Goal: Task Accomplishment & Management: Use online tool/utility

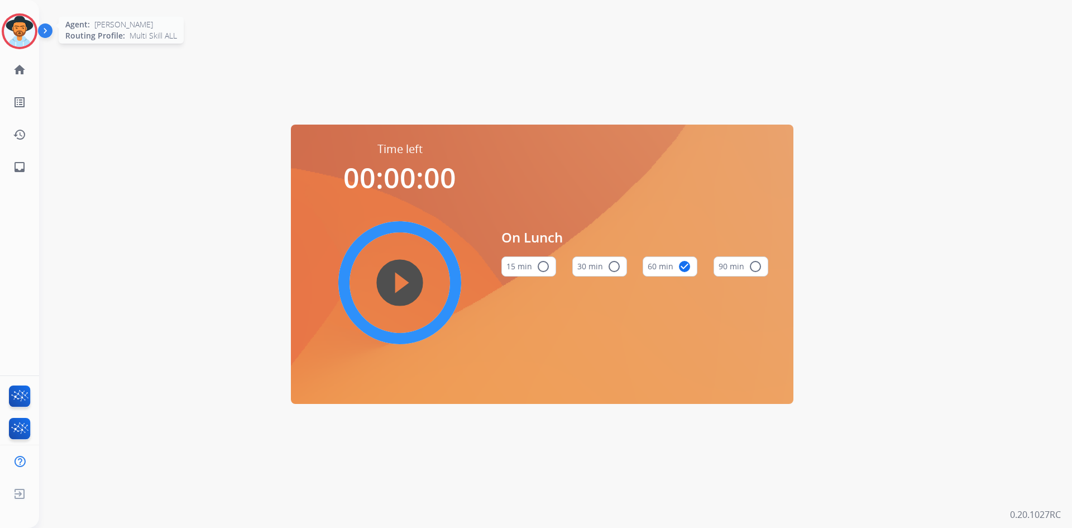
click at [31, 35] on img at bounding box center [19, 31] width 31 height 31
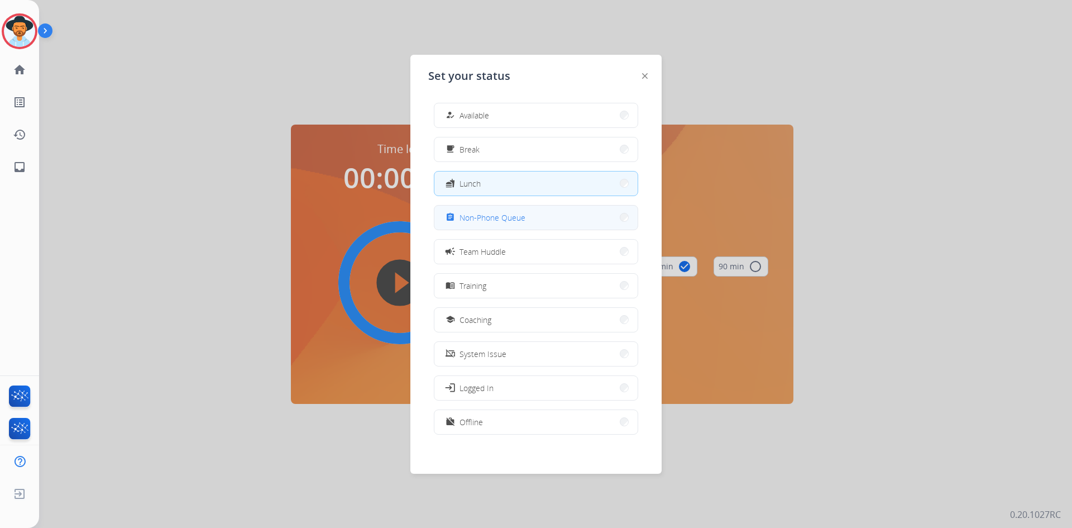
click at [503, 214] on span "Non-Phone Queue" at bounding box center [493, 218] width 66 height 12
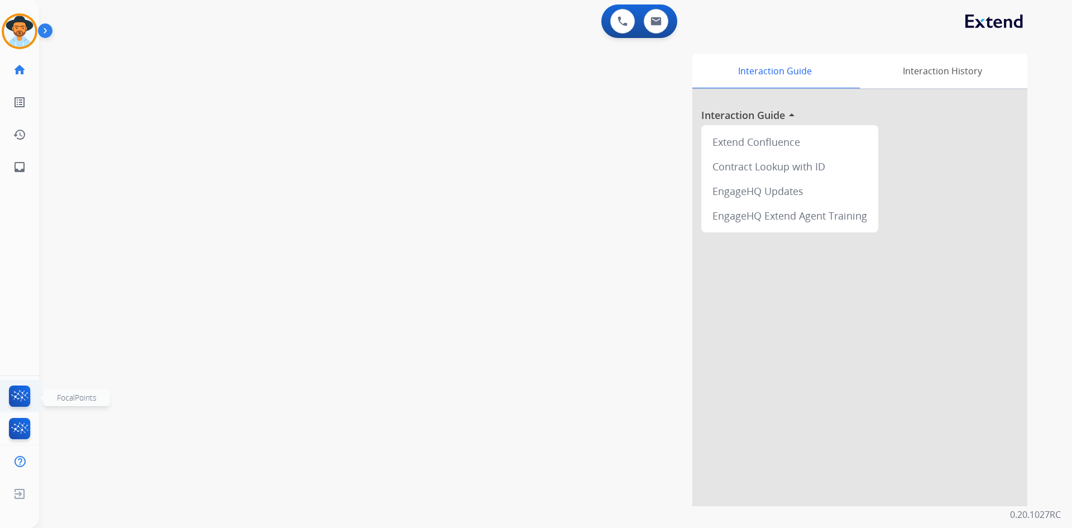
click at [21, 401] on img at bounding box center [20, 398] width 26 height 26
click at [18, 434] on img at bounding box center [20, 431] width 26 height 26
